Goal: Task Accomplishment & Management: Use online tool/utility

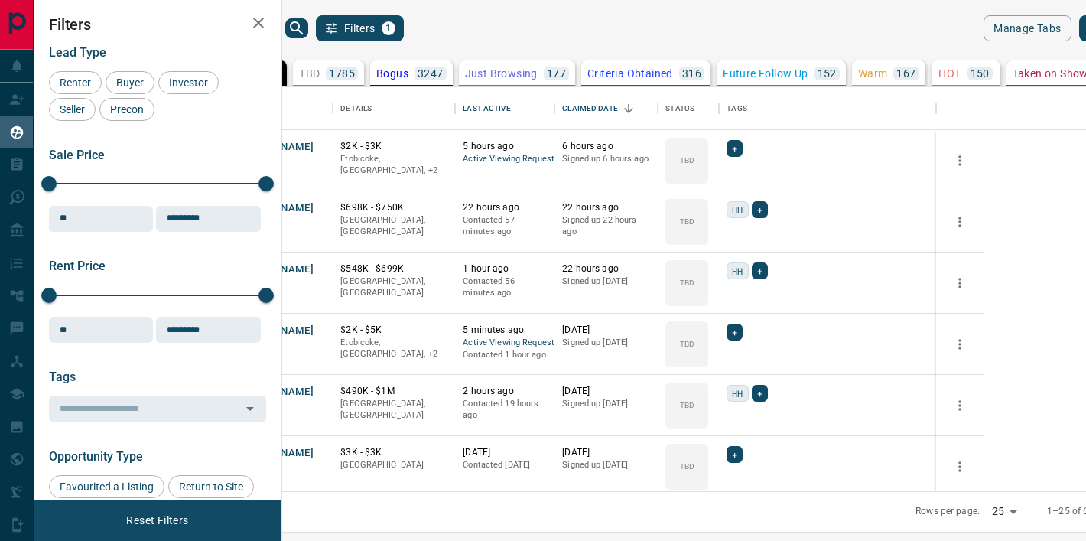
scroll to position [404, 797]
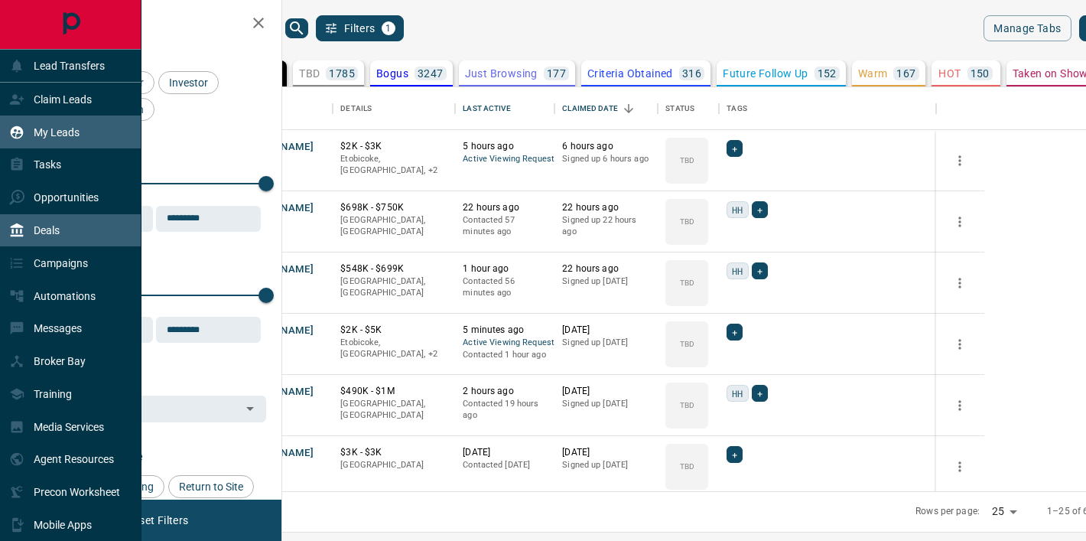
click at [58, 231] on p "Deals" at bounding box center [47, 230] width 26 height 12
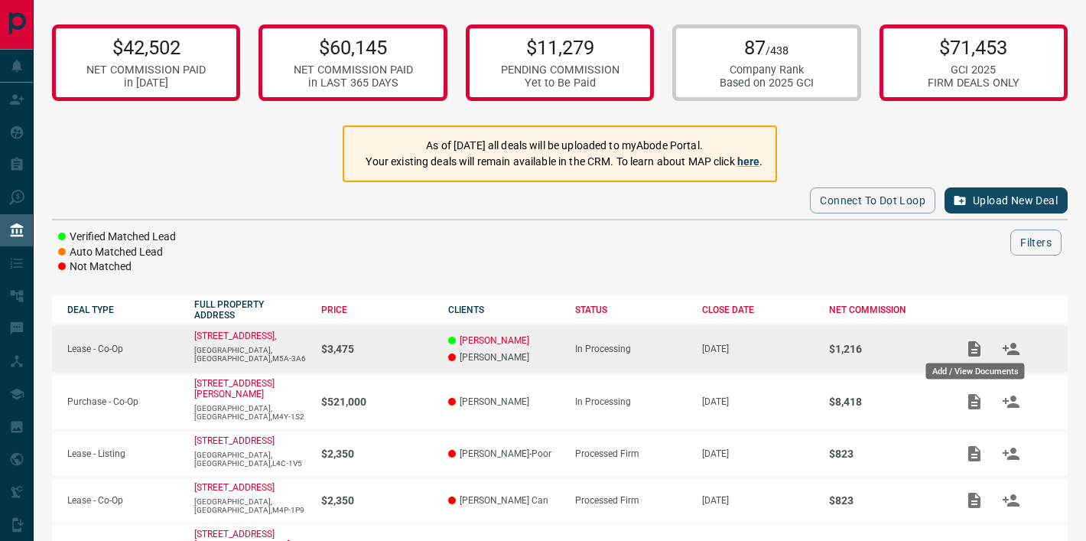
click at [975, 347] on icon "Add / View Documents" at bounding box center [975, 349] width 18 height 18
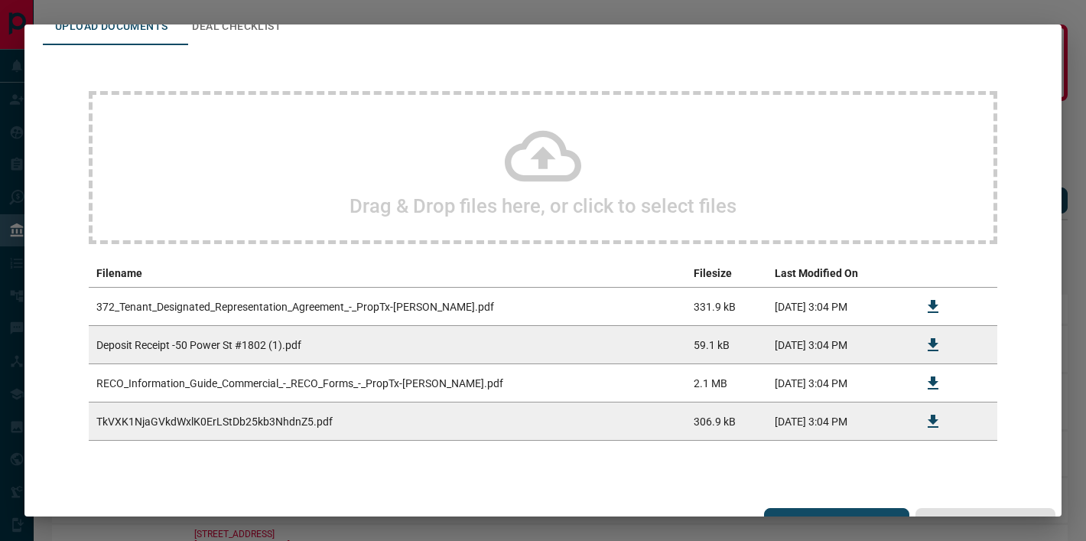
scroll to position [101, 0]
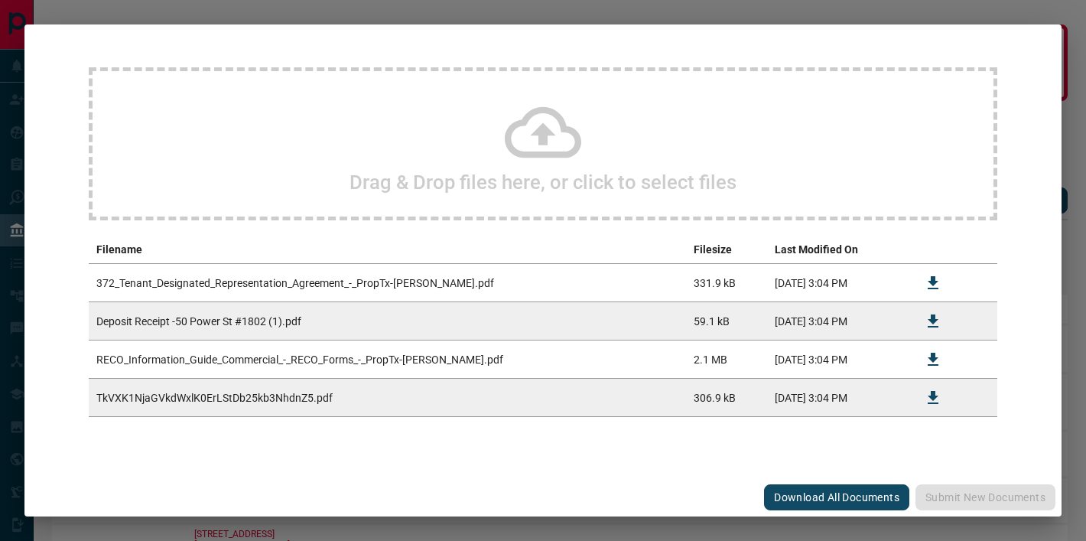
click at [553, 142] on icon at bounding box center [543, 132] width 77 height 77
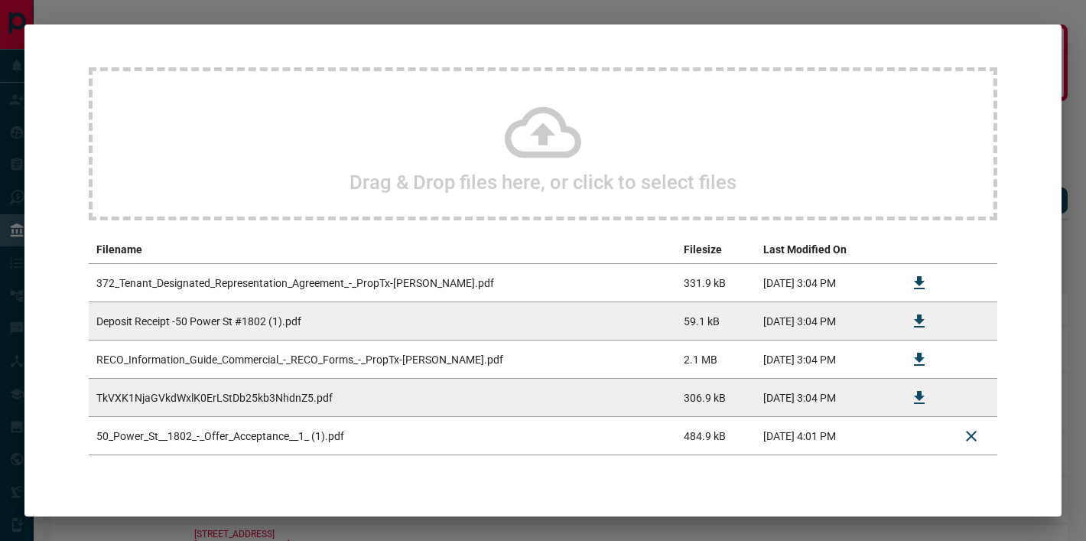
scroll to position [139, 0]
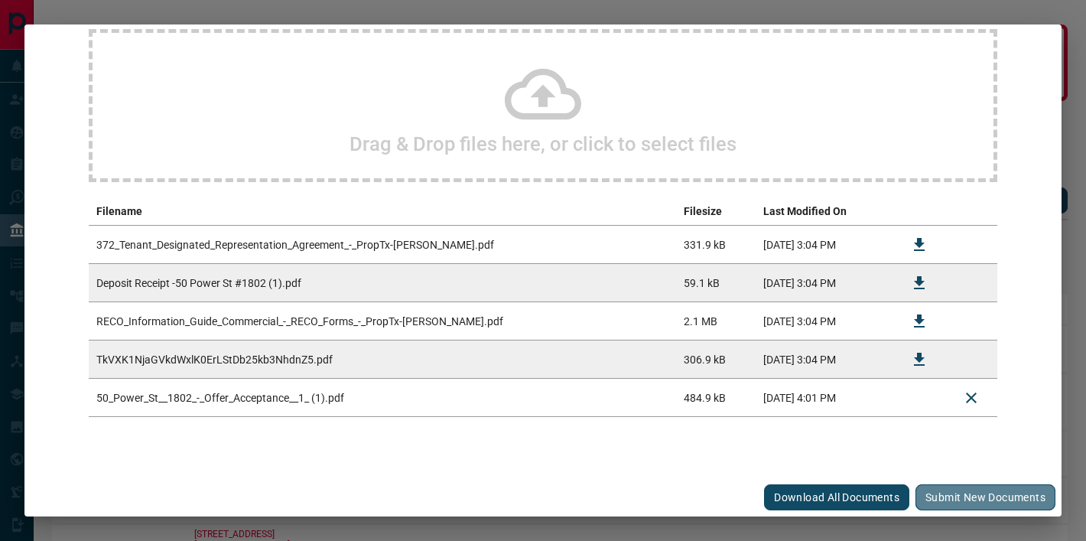
click at [969, 497] on button "Submit new documents" at bounding box center [986, 497] width 140 height 26
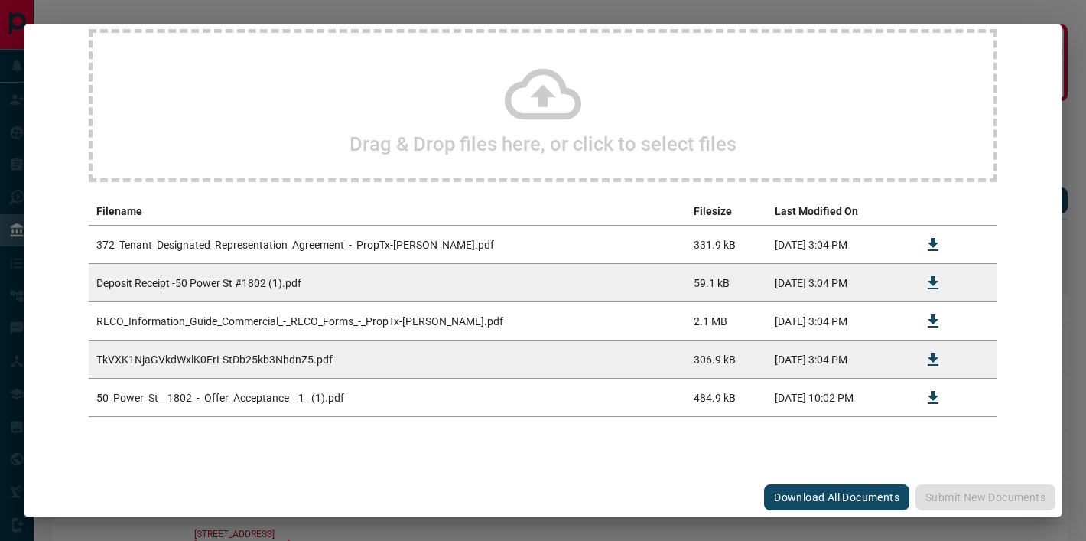
scroll to position [0, 0]
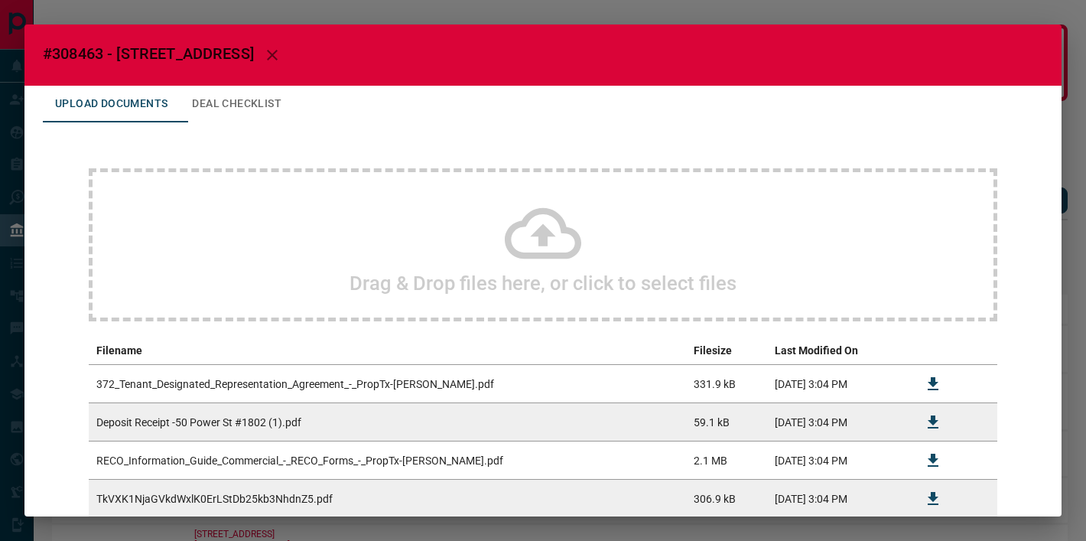
click at [267, 56] on icon "button" at bounding box center [272, 55] width 11 height 11
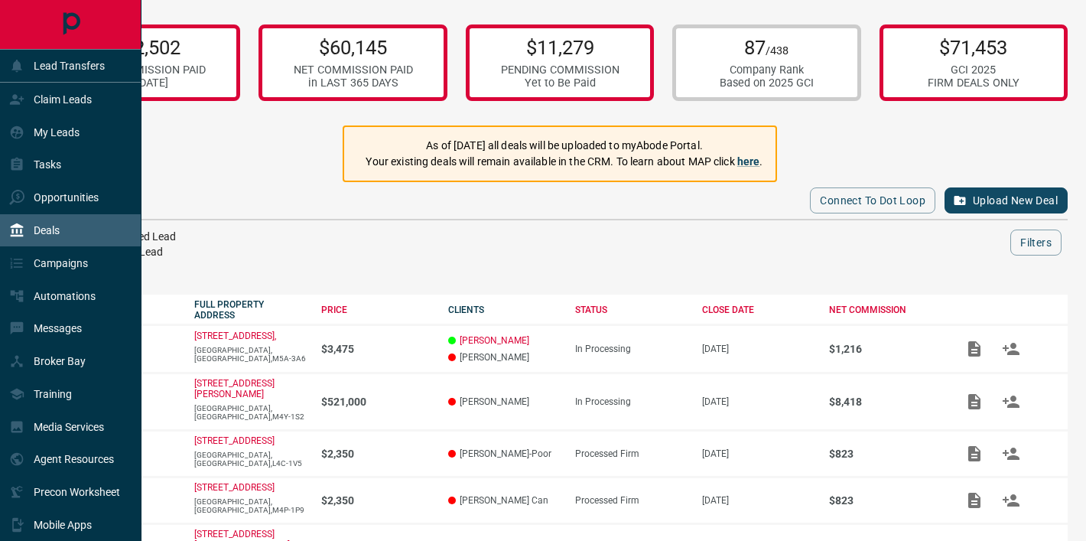
click at [68, 25] on icon "Main Page" at bounding box center [71, 24] width 17 height 22
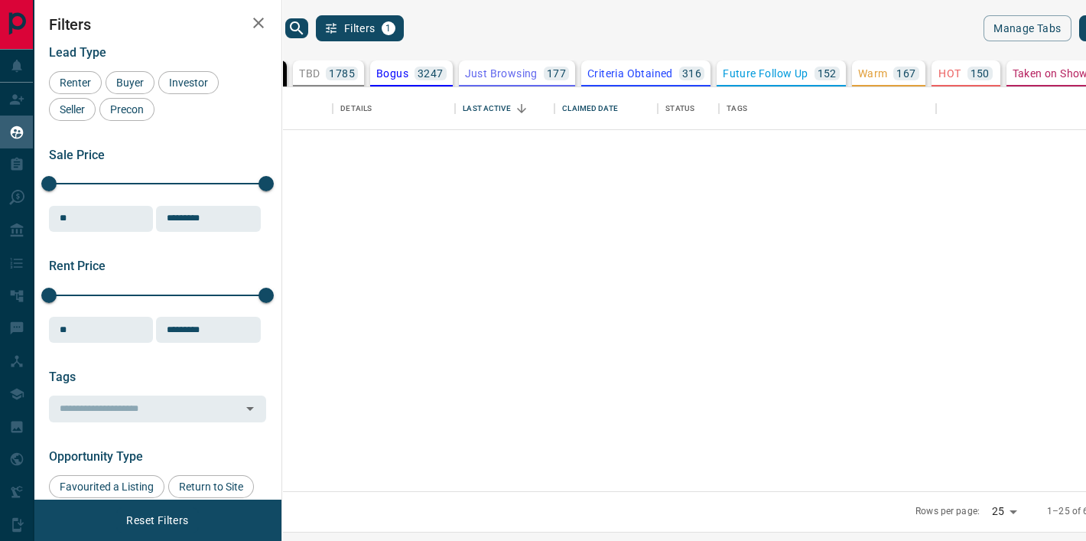
scroll to position [404, 797]
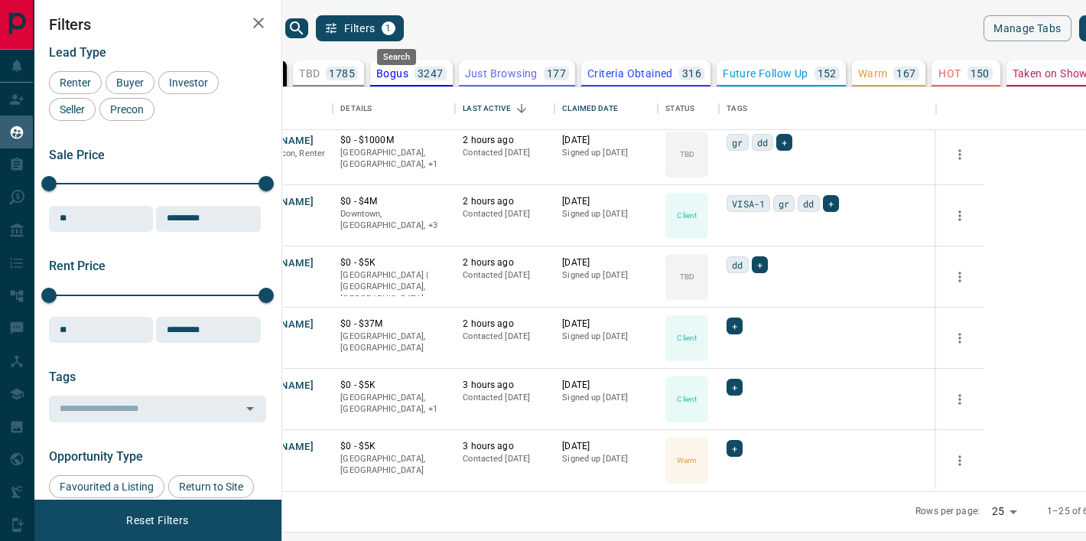
click at [306, 26] on icon "search button" at bounding box center [297, 28] width 18 height 18
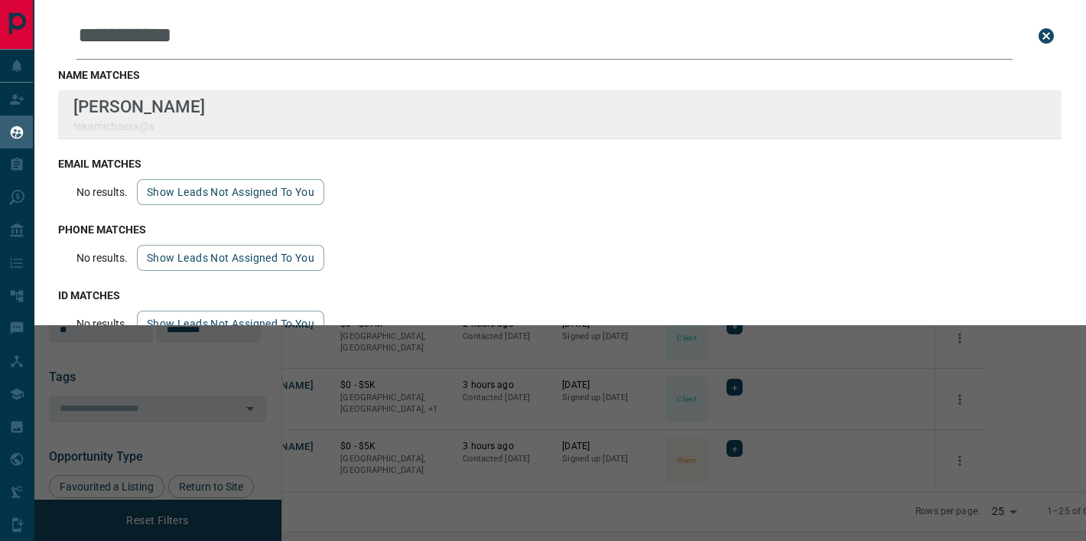
type input "**********"
click at [0, 0] on div "**********" at bounding box center [543, 261] width 1086 height 522
